Goal: Task Accomplishment & Management: Manage account settings

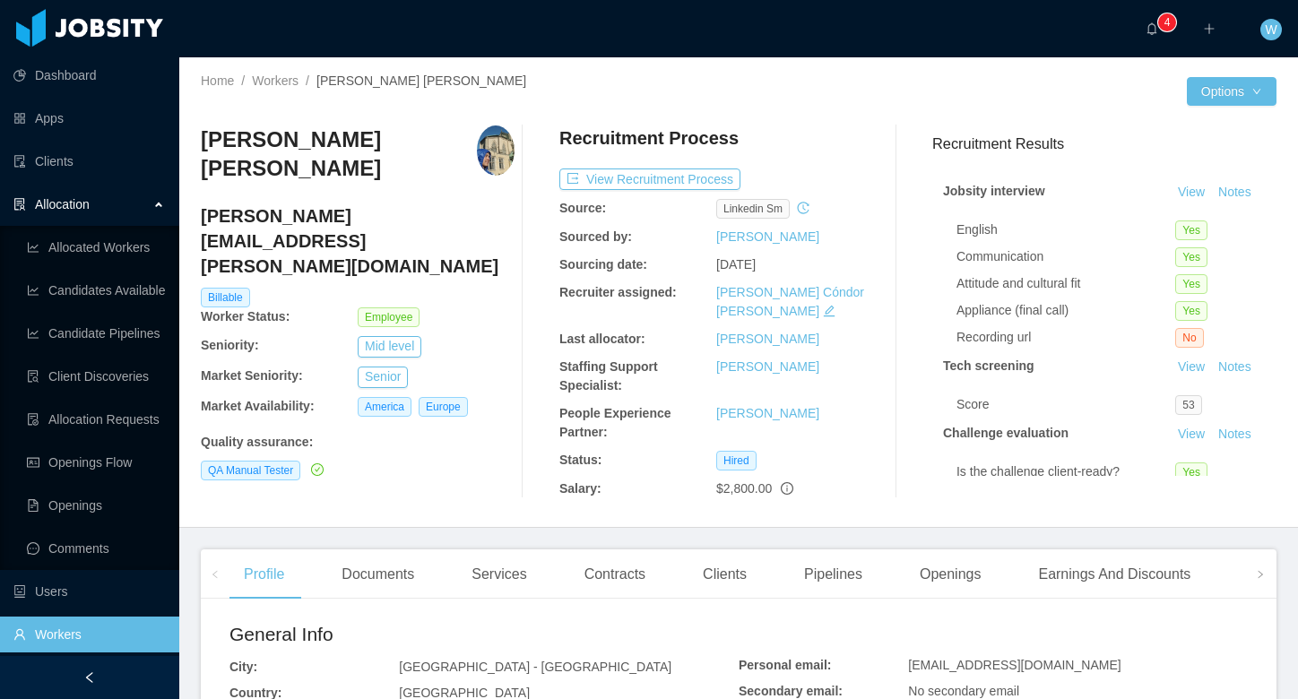
drag, startPoint x: 346, startPoint y: 168, endPoint x: 203, endPoint y: 140, distance: 146.1
click at [201, 139] on h3 "[PERSON_NAME] [PERSON_NAME]" at bounding box center [339, 155] width 276 height 58
copy h3 "[PERSON_NAME] [PERSON_NAME]"
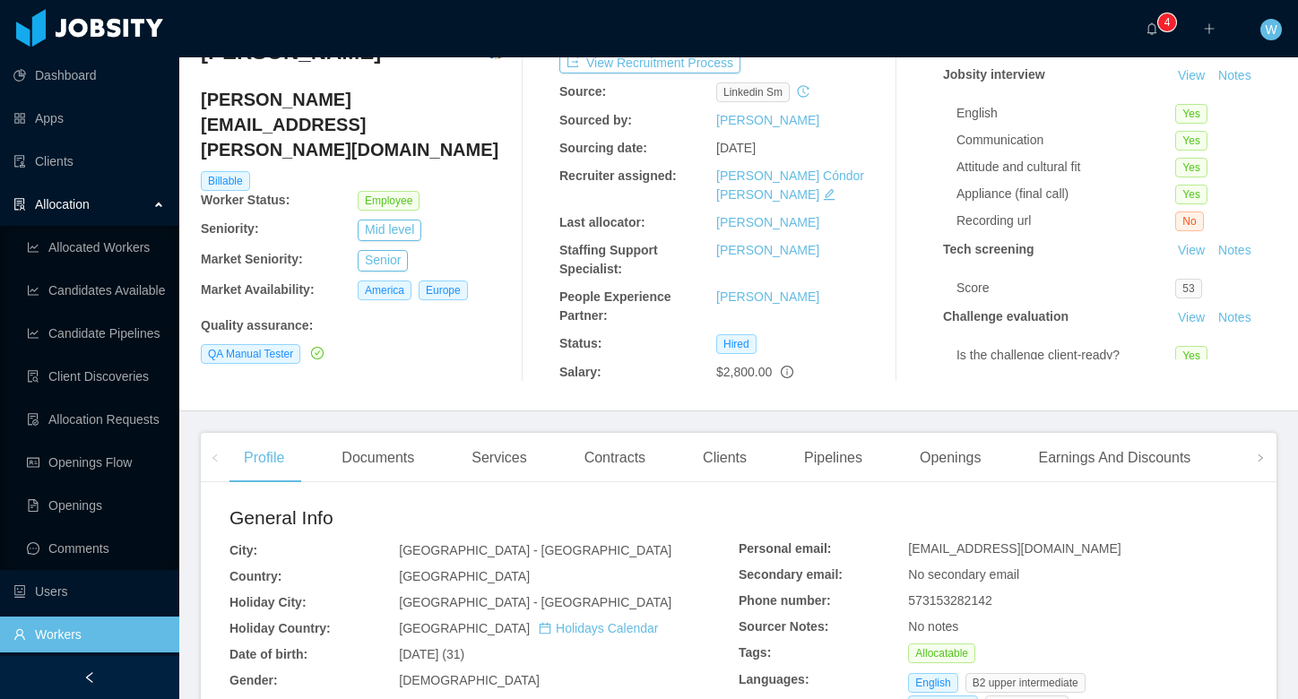
scroll to position [144, 0]
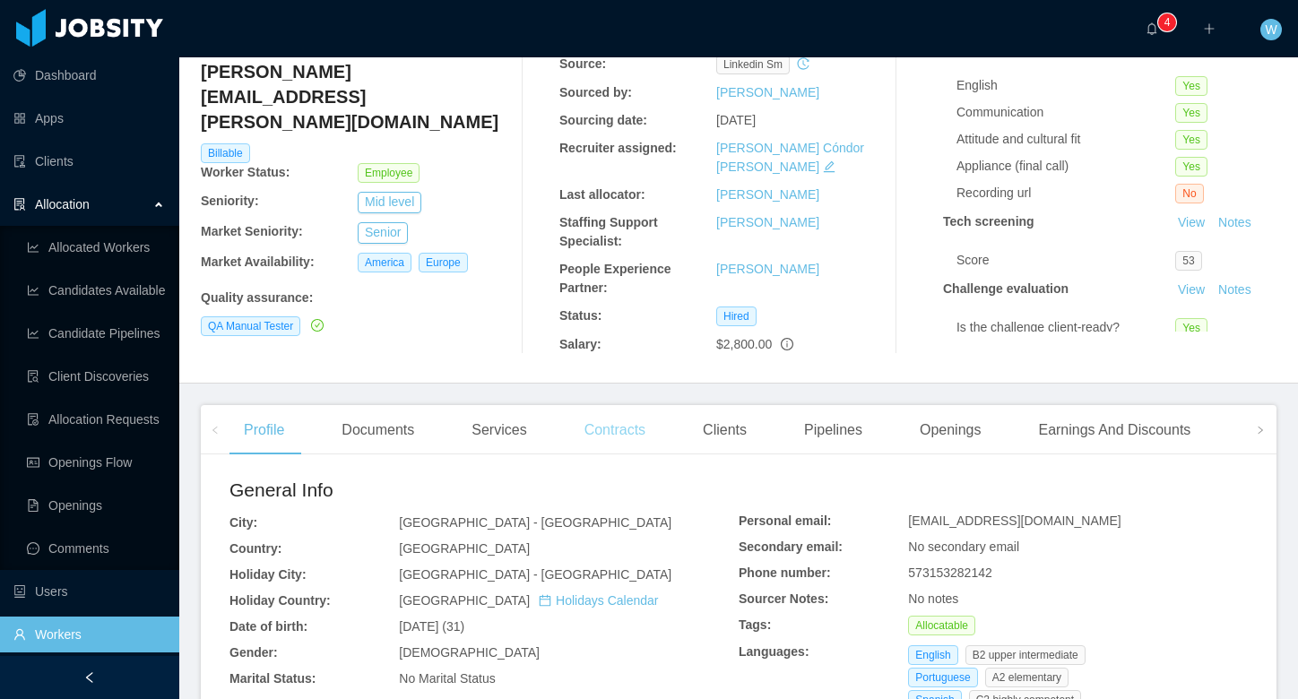
click at [638, 418] on div "Contracts" at bounding box center [615, 430] width 90 height 50
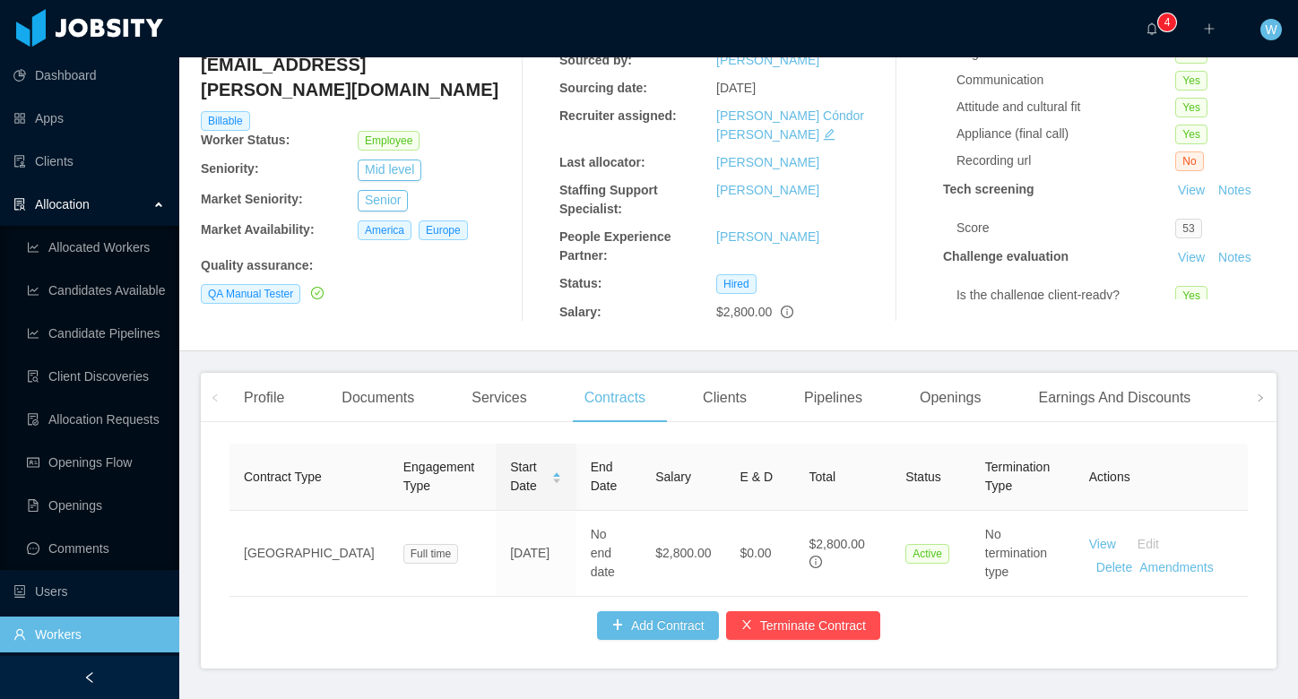
scroll to position [204, 0]
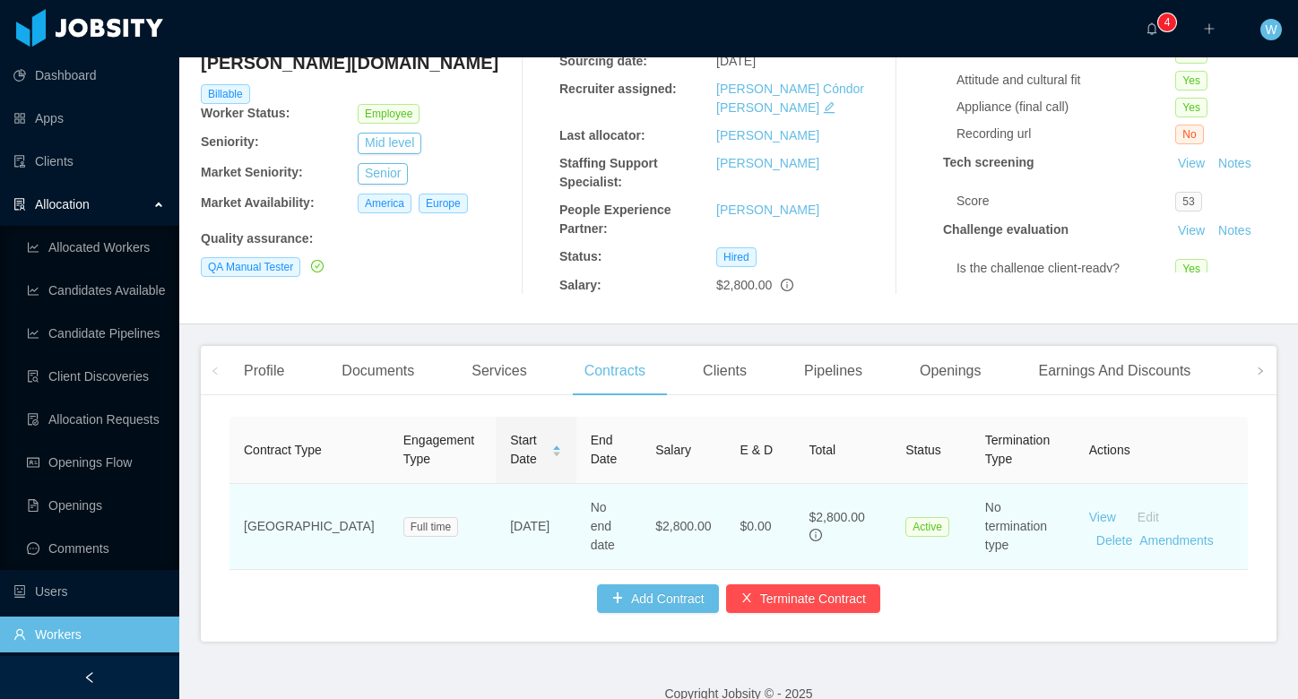
drag, startPoint x: 503, startPoint y: 517, endPoint x: 453, endPoint y: 500, distance: 53.0
click at [496, 500] on td "[DATE]" at bounding box center [536, 527] width 80 height 86
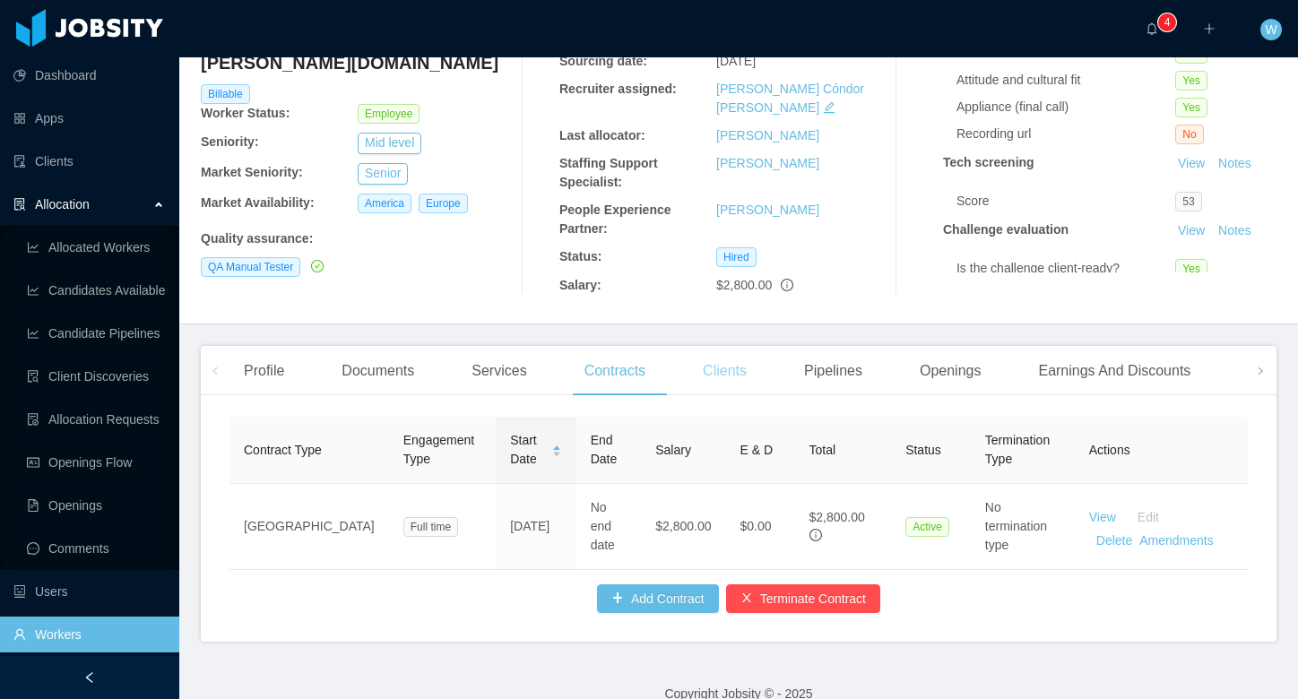
click at [724, 360] on div "Clients" at bounding box center [725, 371] width 73 height 50
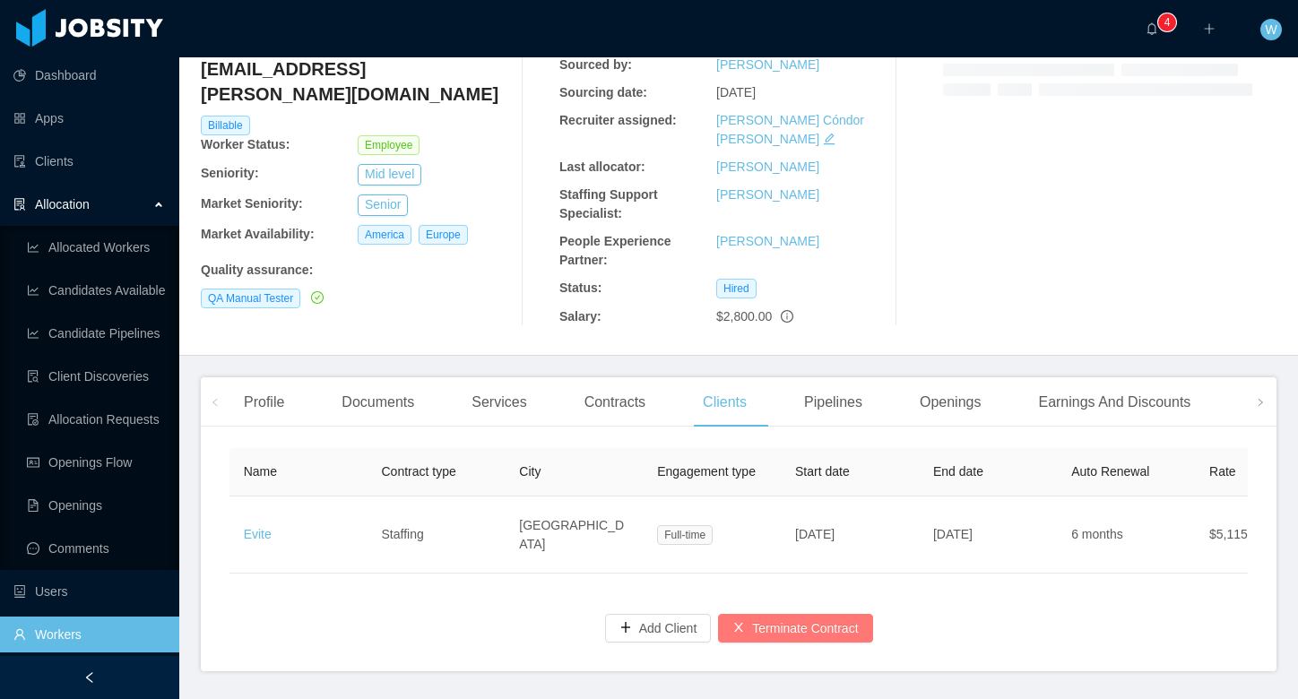
scroll to position [173, 0]
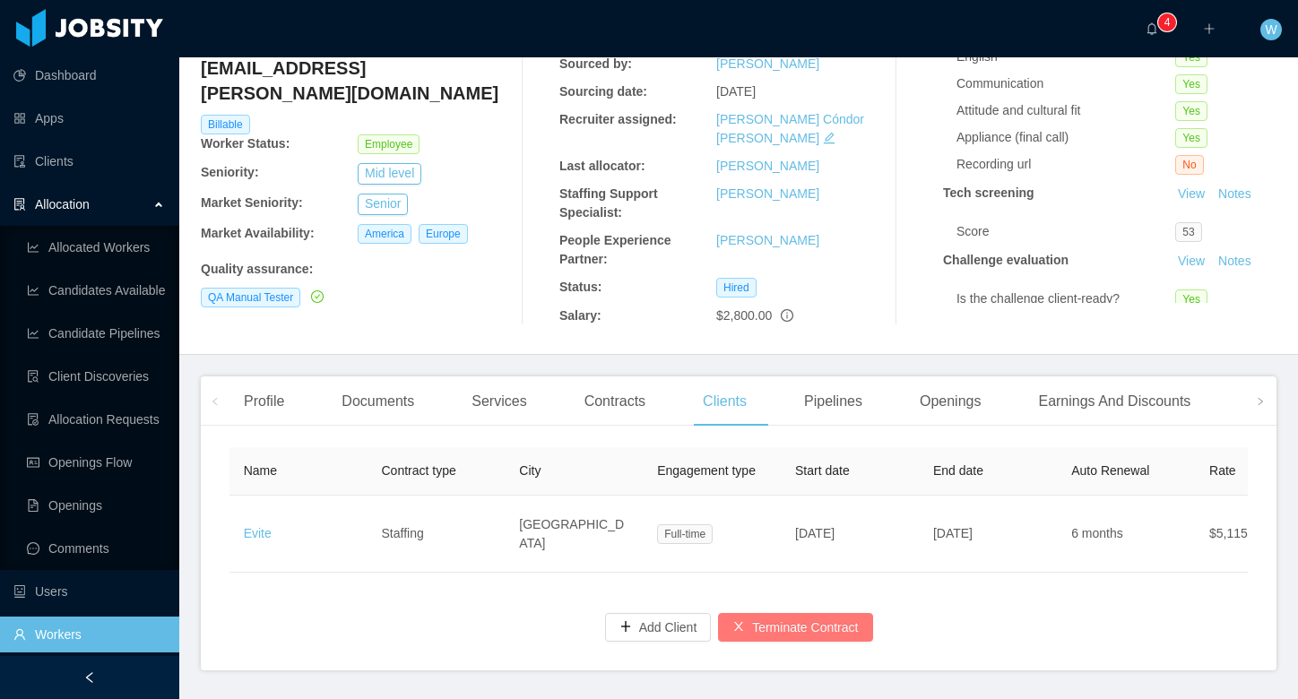
click at [781, 613] on button "Terminate Contract" at bounding box center [795, 627] width 154 height 29
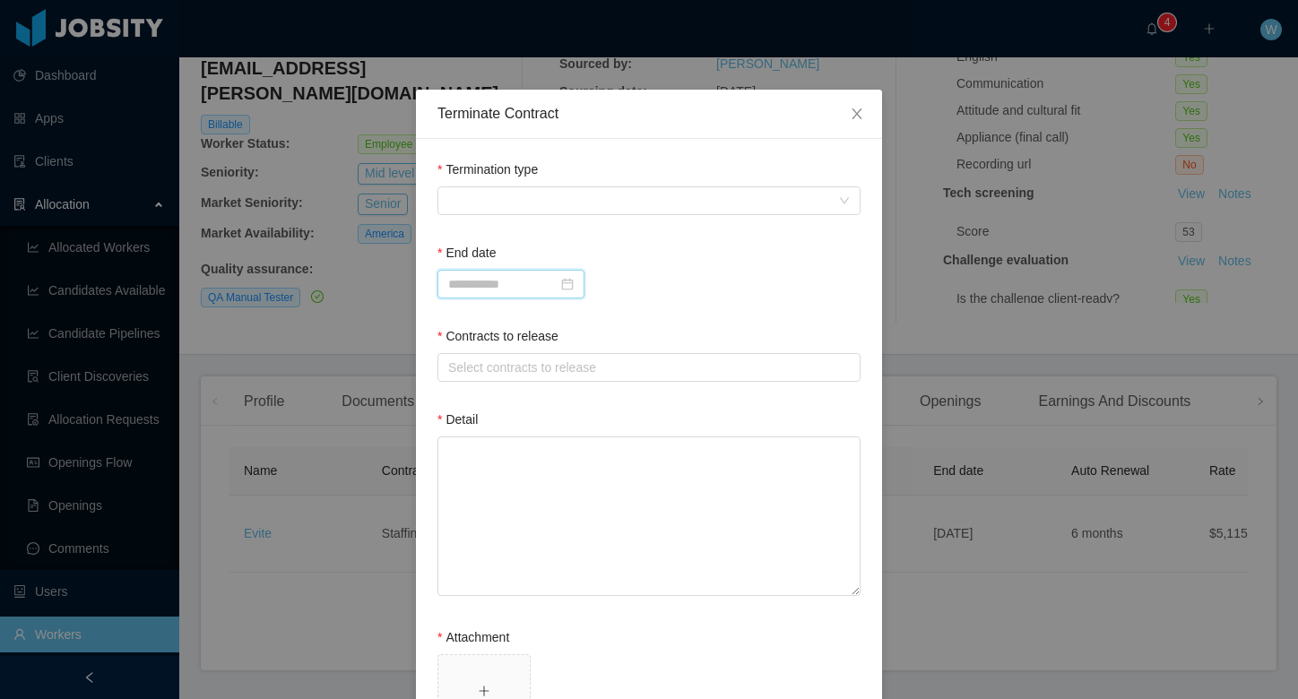
click at [556, 293] on input at bounding box center [511, 284] width 147 height 29
click at [570, 210] on span at bounding box center [643, 200] width 390 height 27
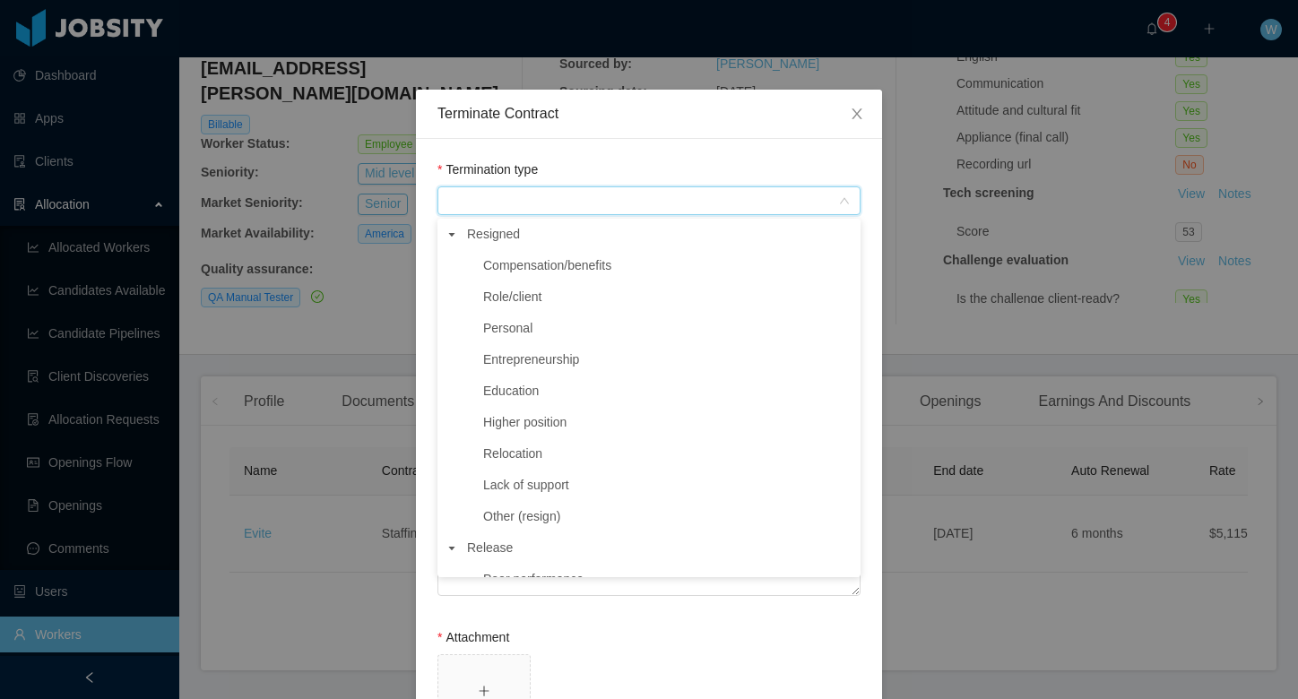
click at [570, 210] on span at bounding box center [643, 200] width 390 height 27
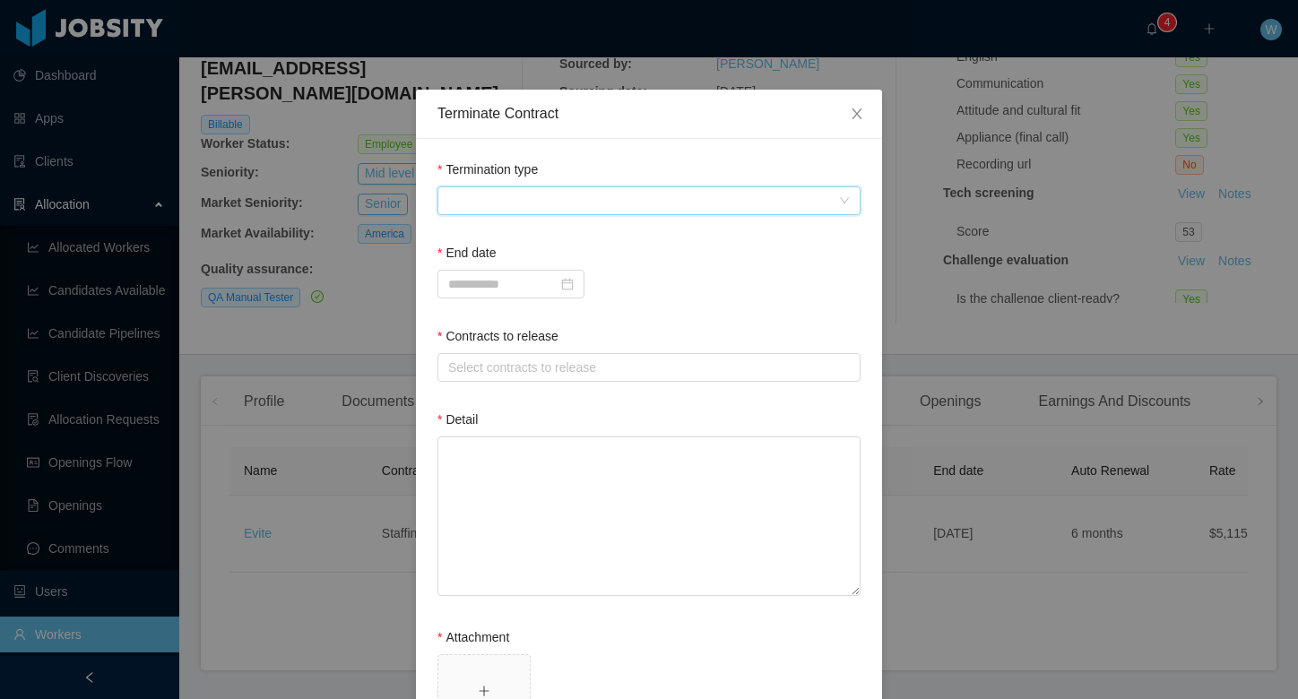
click at [570, 210] on span at bounding box center [643, 200] width 390 height 27
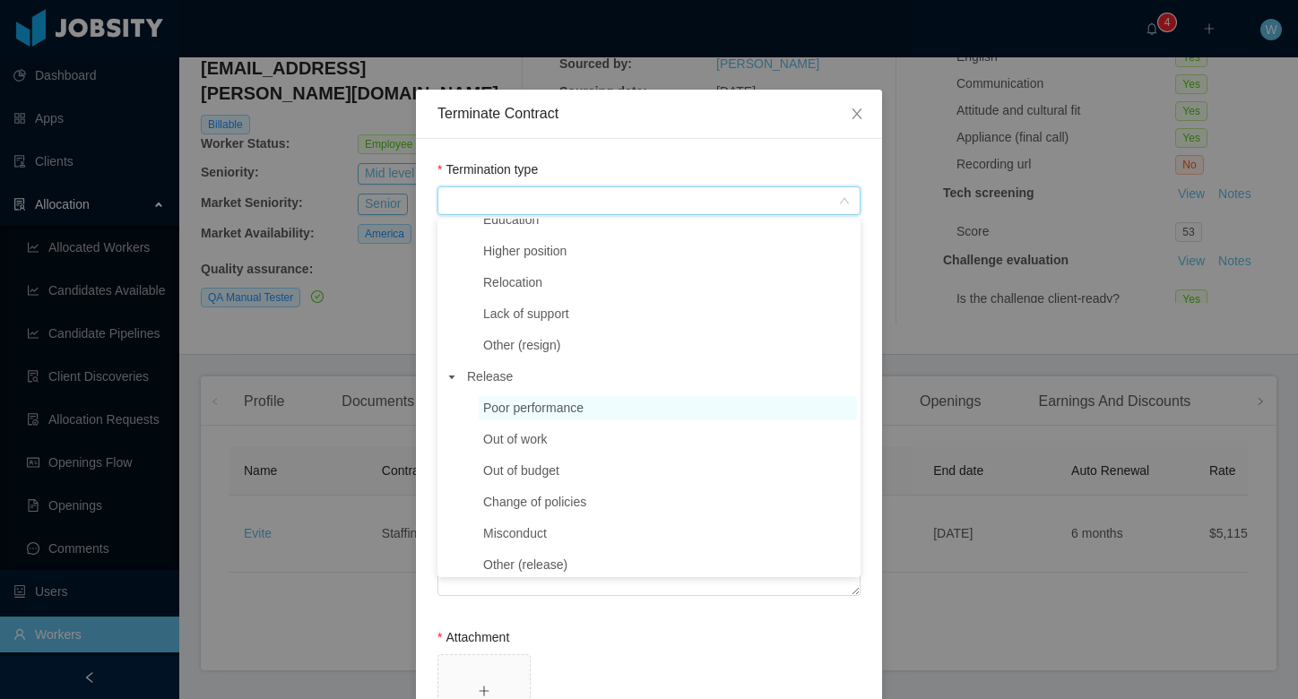
scroll to position [189, 0]
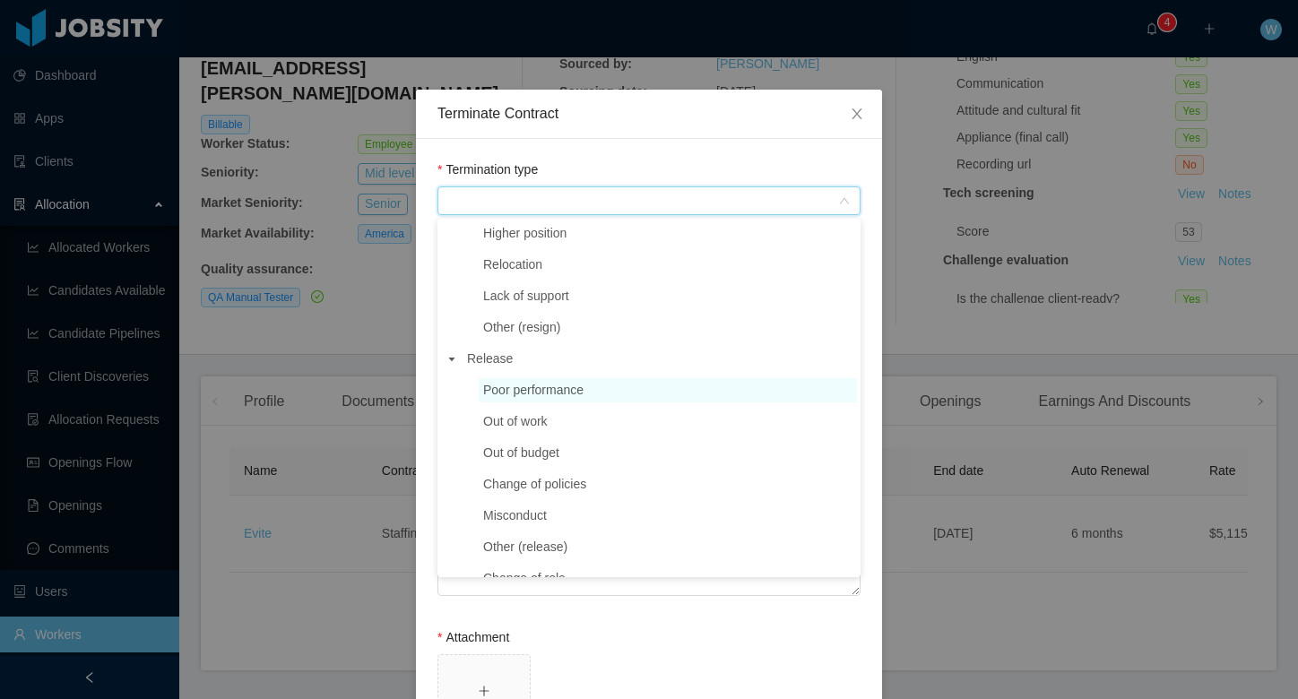
click at [540, 396] on span "Poor performance" at bounding box center [533, 390] width 100 height 14
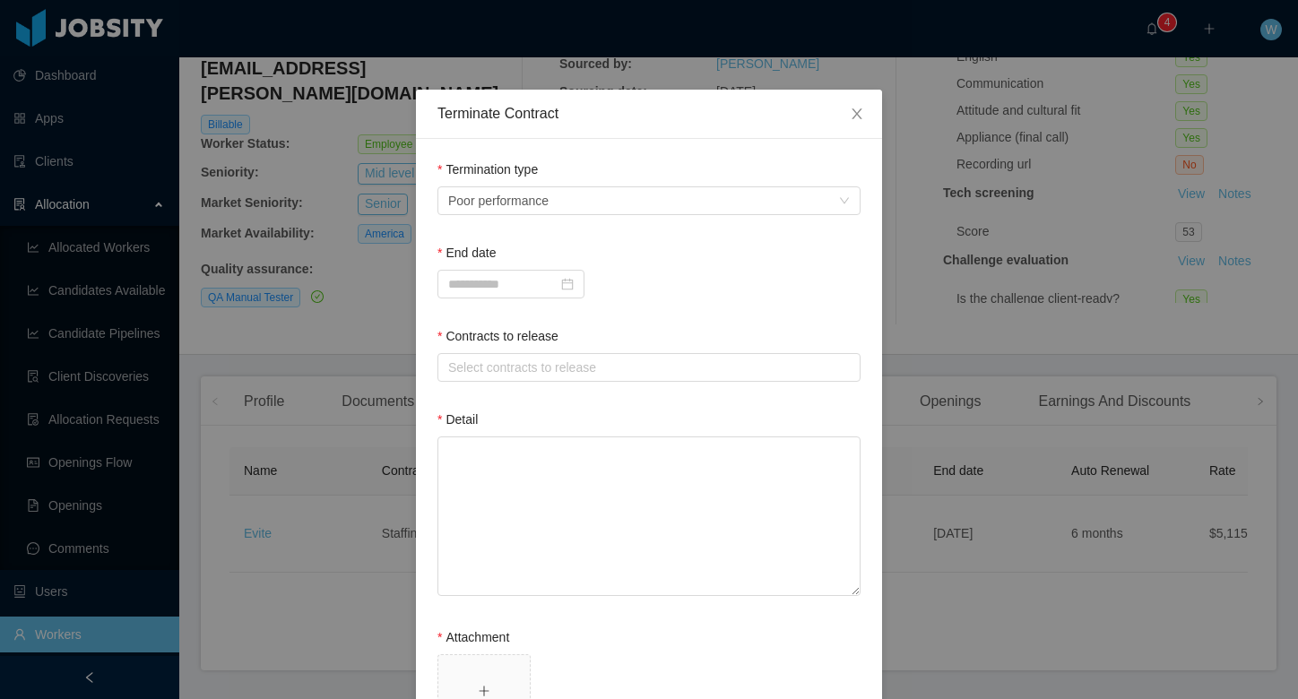
click at [526, 308] on div "End date" at bounding box center [544, 285] width 212 height 83
click at [532, 294] on input at bounding box center [511, 284] width 147 height 29
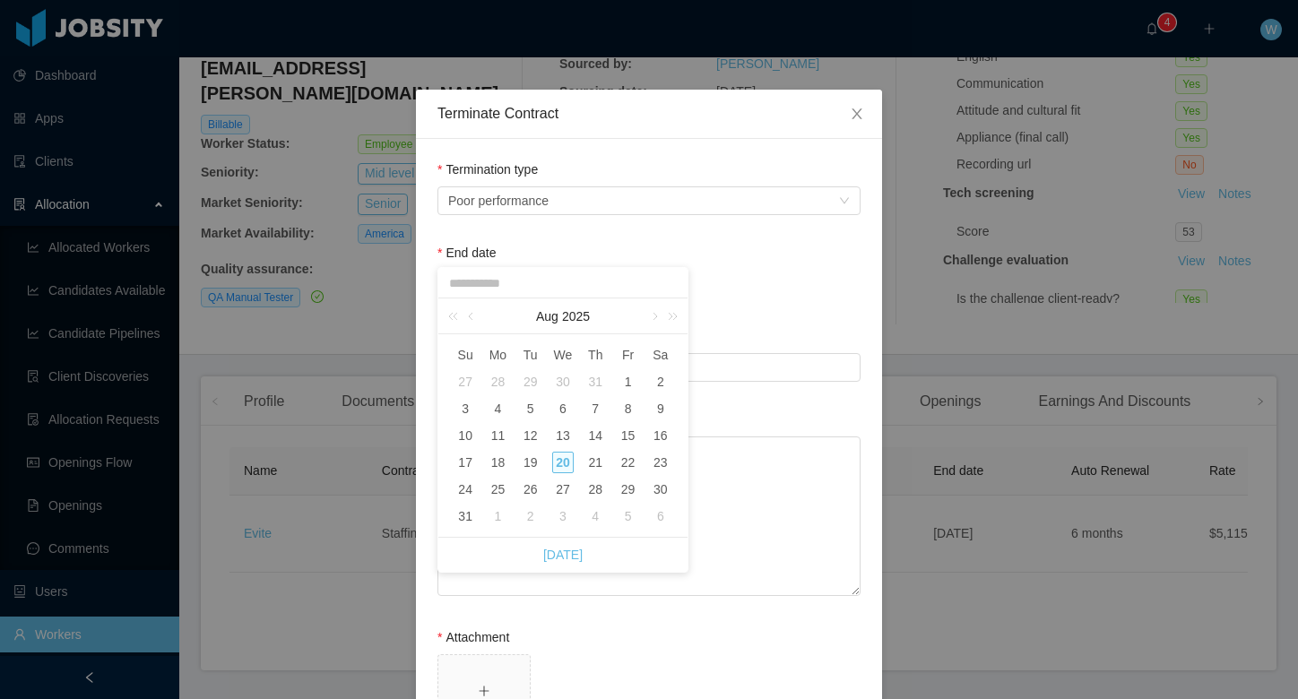
click at [562, 469] on div "20" at bounding box center [563, 463] width 22 height 22
type input "**********"
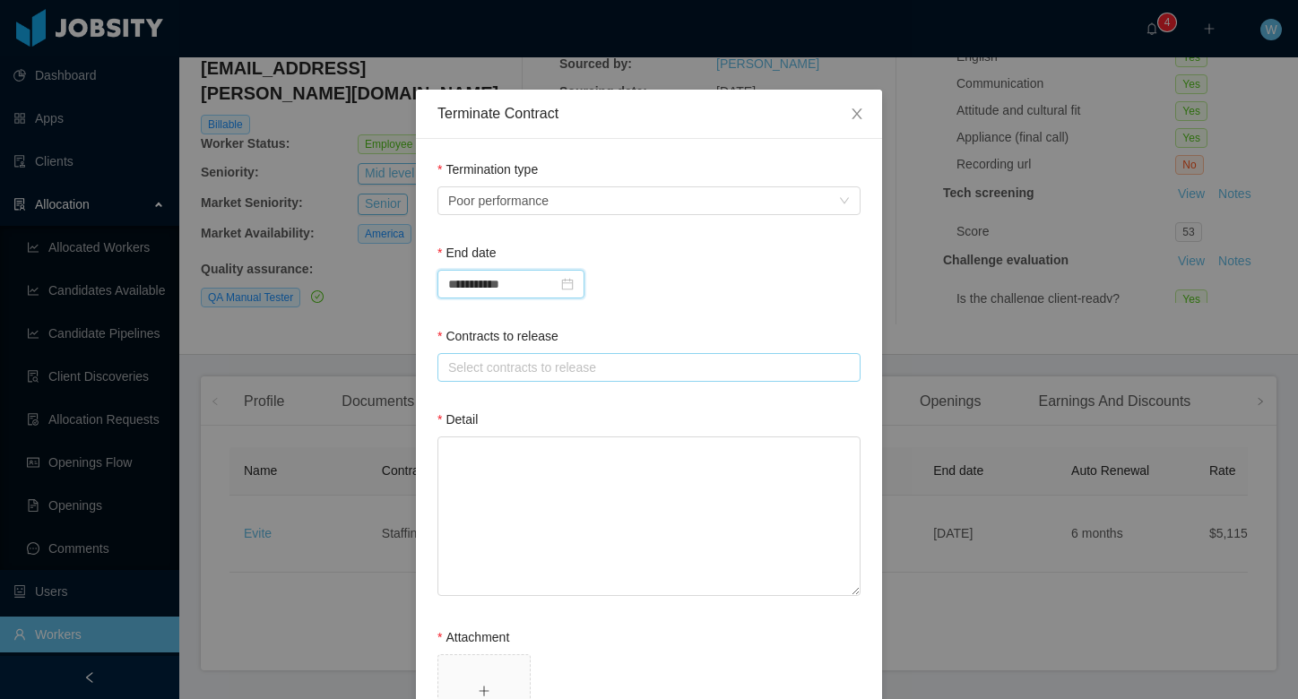
click at [555, 369] on div "Select contracts to release" at bounding box center [645, 368] width 394 height 18
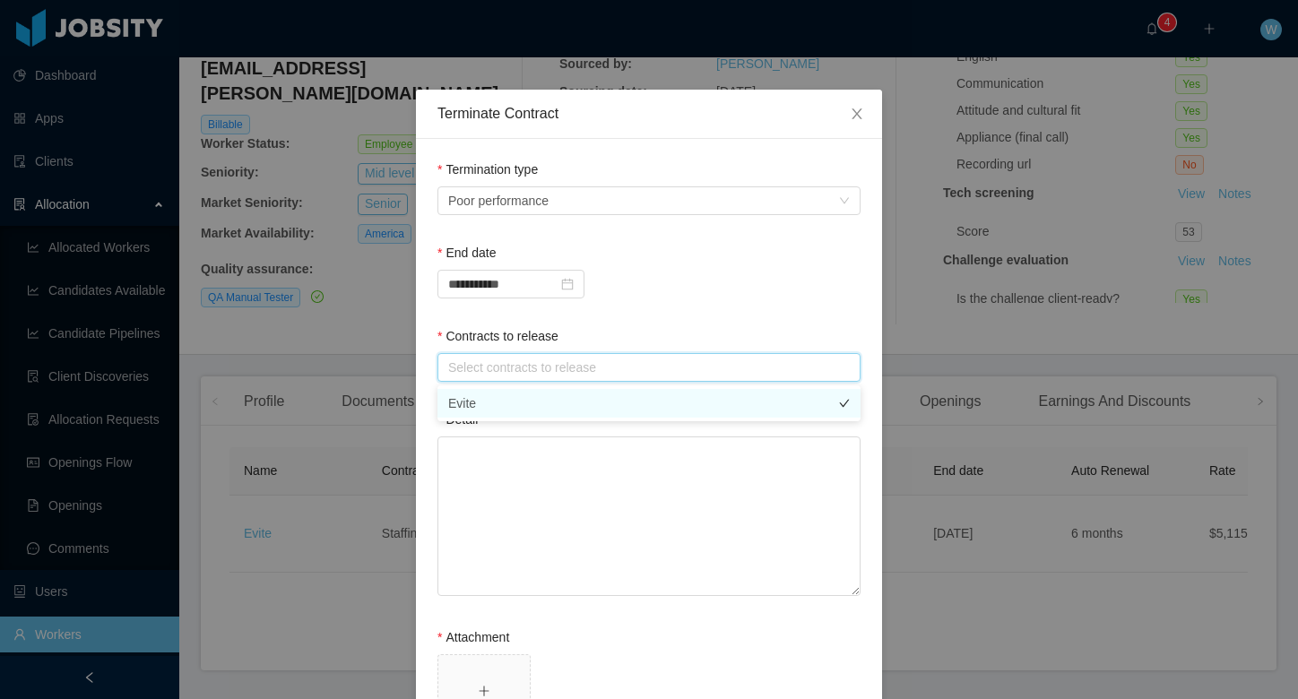
click at [547, 404] on li "Evite" at bounding box center [649, 403] width 423 height 29
click at [646, 306] on div "**********" at bounding box center [544, 285] width 212 height 83
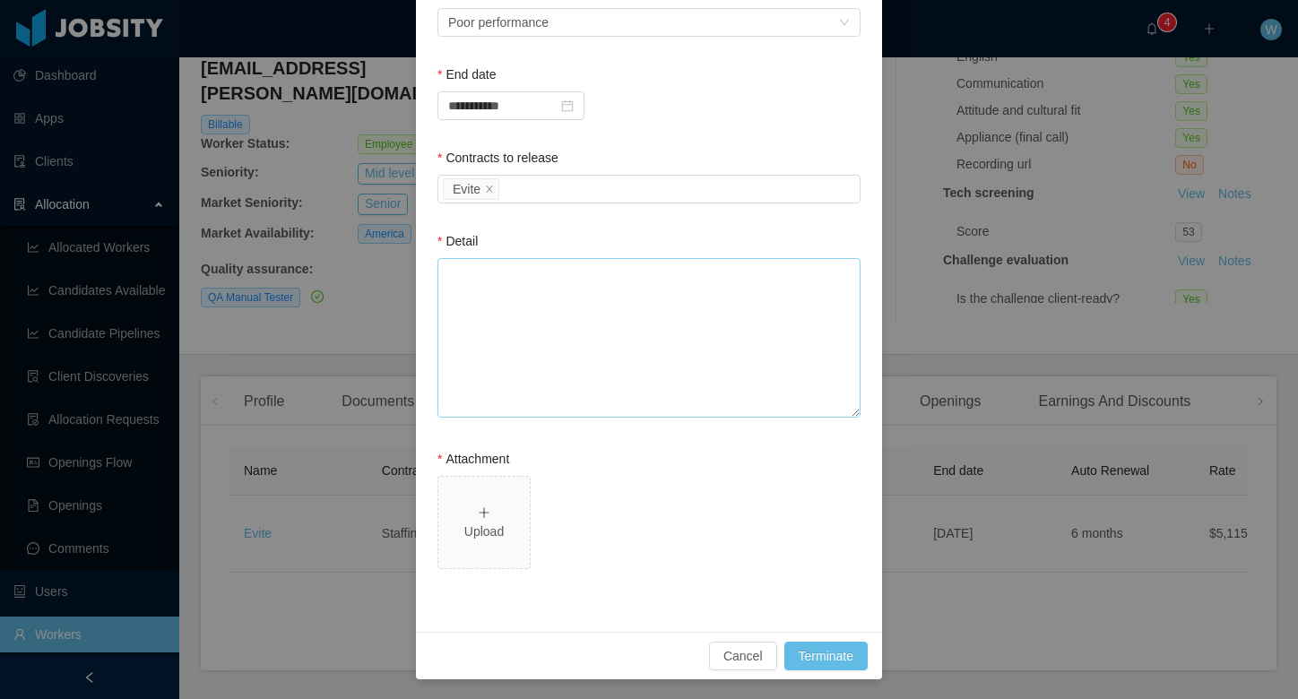
scroll to position [179, 0]
click at [627, 323] on textarea "Detail" at bounding box center [649, 337] width 423 height 160
click at [501, 522] on div "Upload" at bounding box center [484, 531] width 77 height 19
click at [754, 569] on span "Upload" at bounding box center [649, 525] width 423 height 100
click at [499, 541] on span "Upload" at bounding box center [483, 521] width 91 height 91
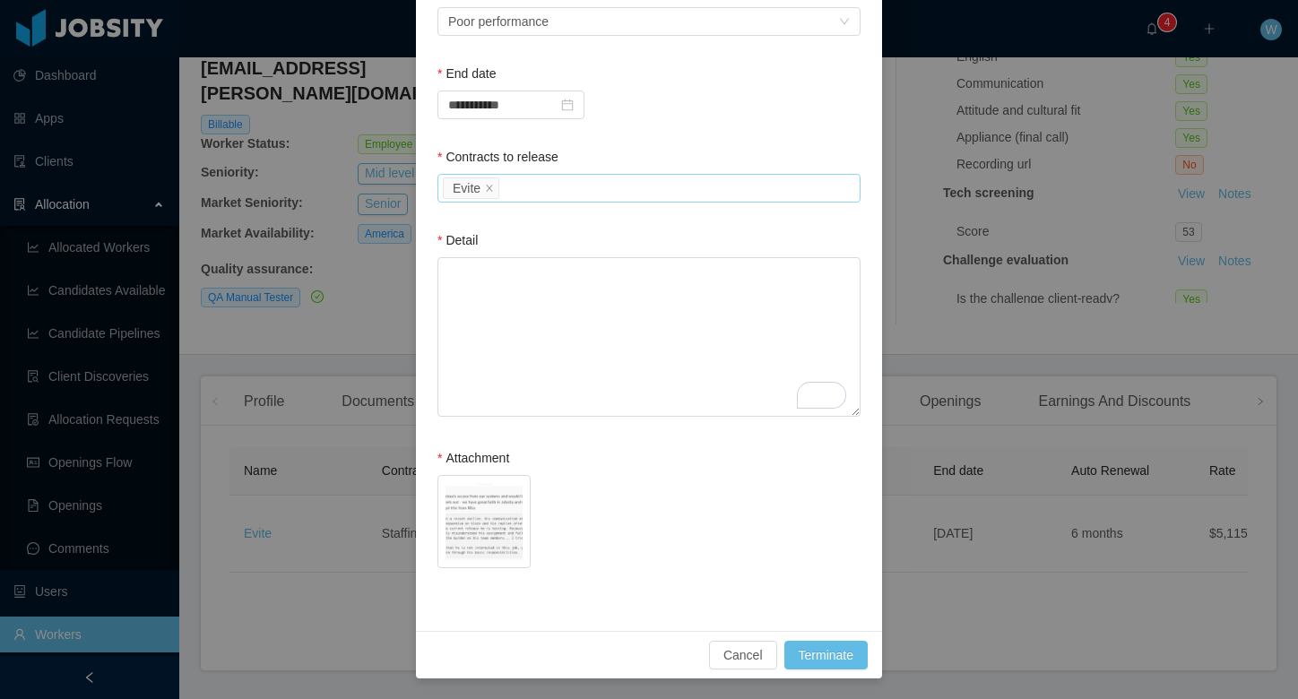
scroll to position [93, 0]
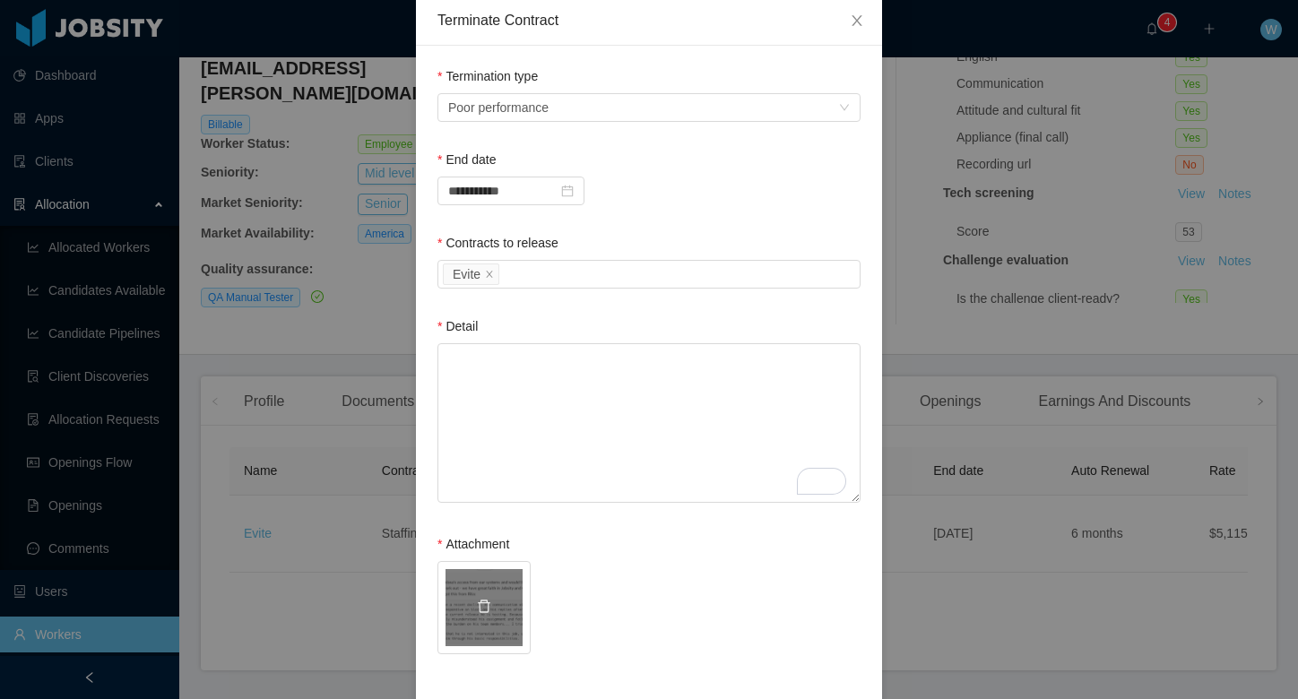
click at [489, 619] on div "Screenshot [DATE] 6.04.18 PM.png" at bounding box center [484, 607] width 77 height 77
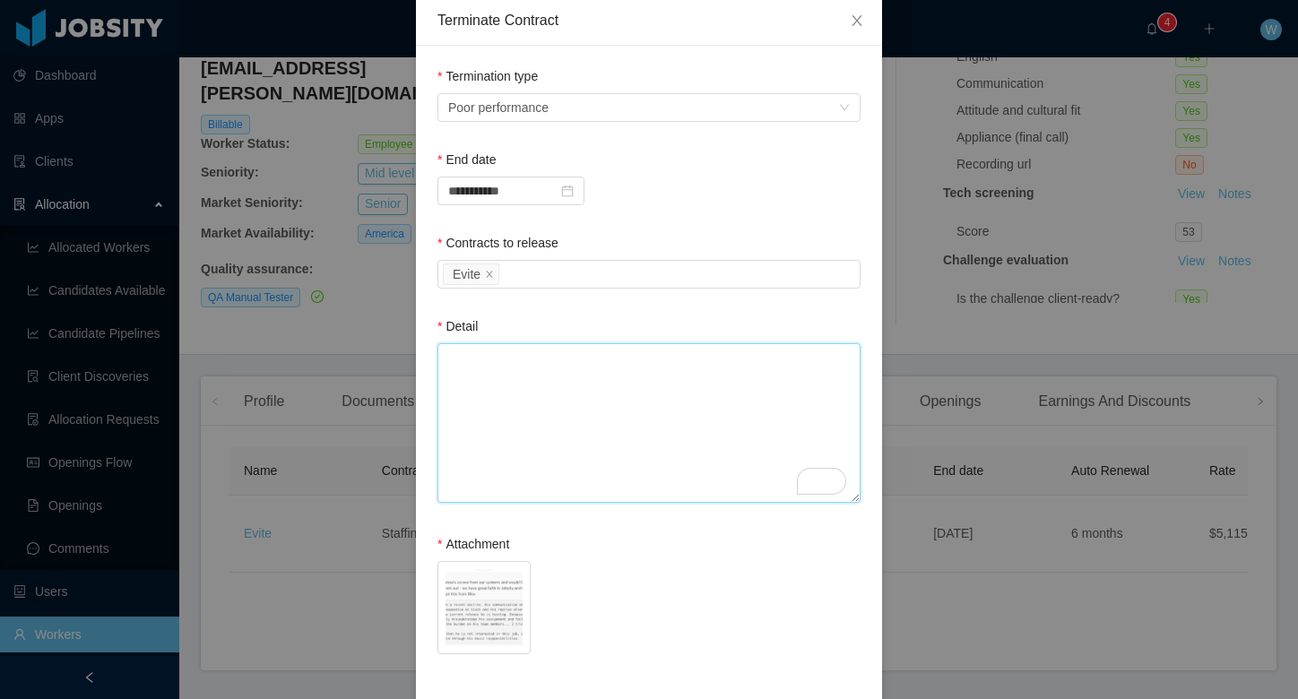
click at [556, 436] on textarea "Detail" at bounding box center [649, 423] width 423 height 160
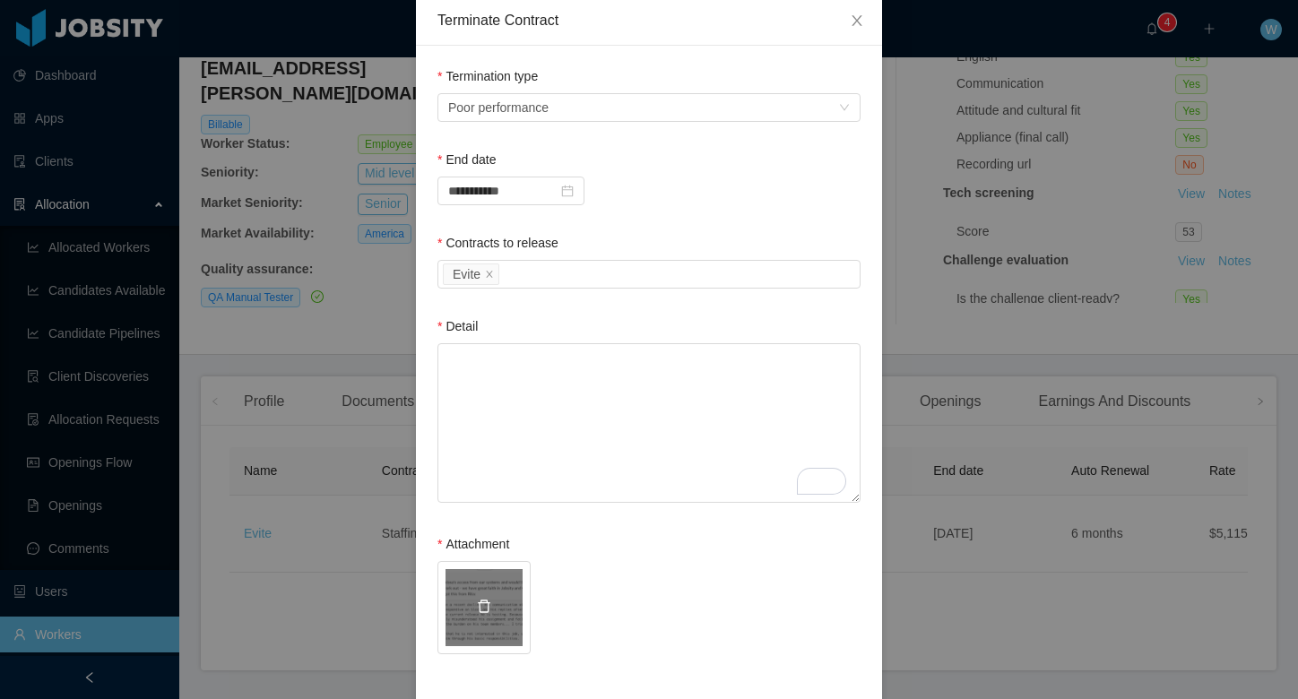
click at [485, 613] on icon "icon: delete" at bounding box center [484, 607] width 14 height 14
click at [488, 611] on div "Upload" at bounding box center [484, 617] width 77 height 19
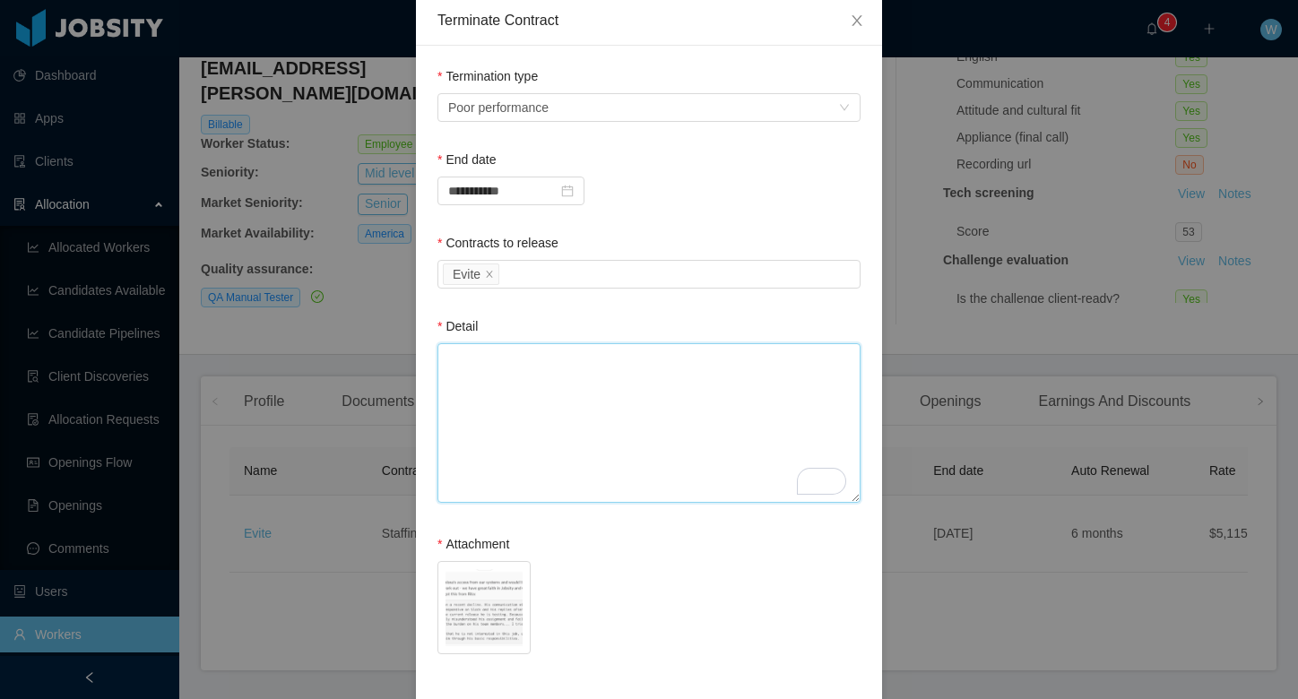
click at [529, 370] on textarea "Detail" at bounding box center [649, 423] width 423 height 160
click at [560, 369] on textarea "Detail" at bounding box center [649, 423] width 423 height 160
paste textarea "**********"
type textarea "**********"
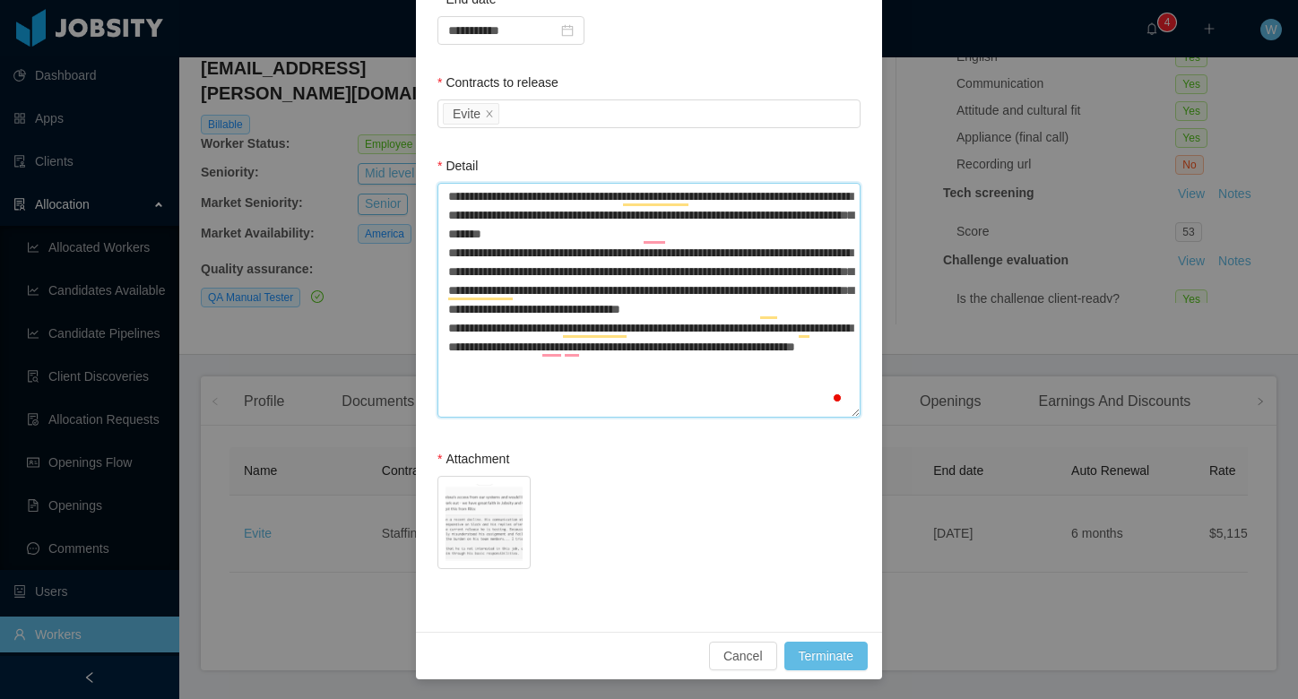
scroll to position [255, 0]
type textarea "**********"
click at [808, 657] on button "Terminate" at bounding box center [826, 655] width 83 height 29
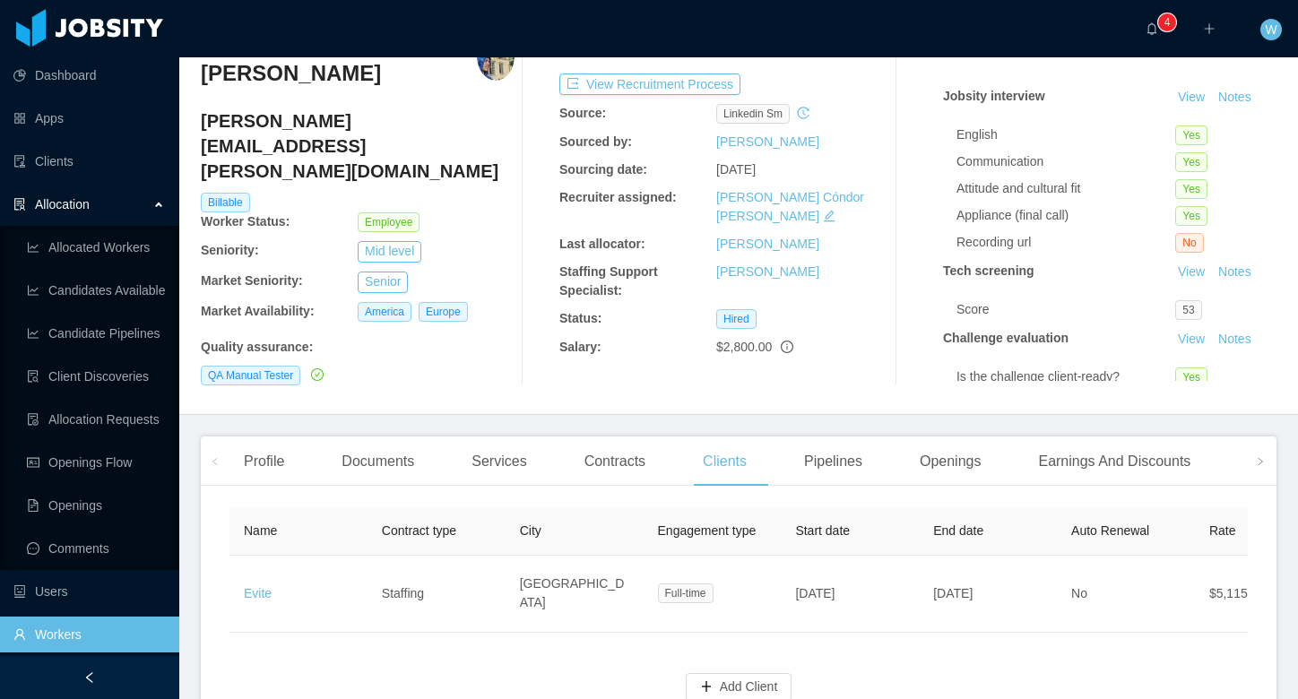
scroll to position [96, 0]
